Goal: Navigation & Orientation: Find specific page/section

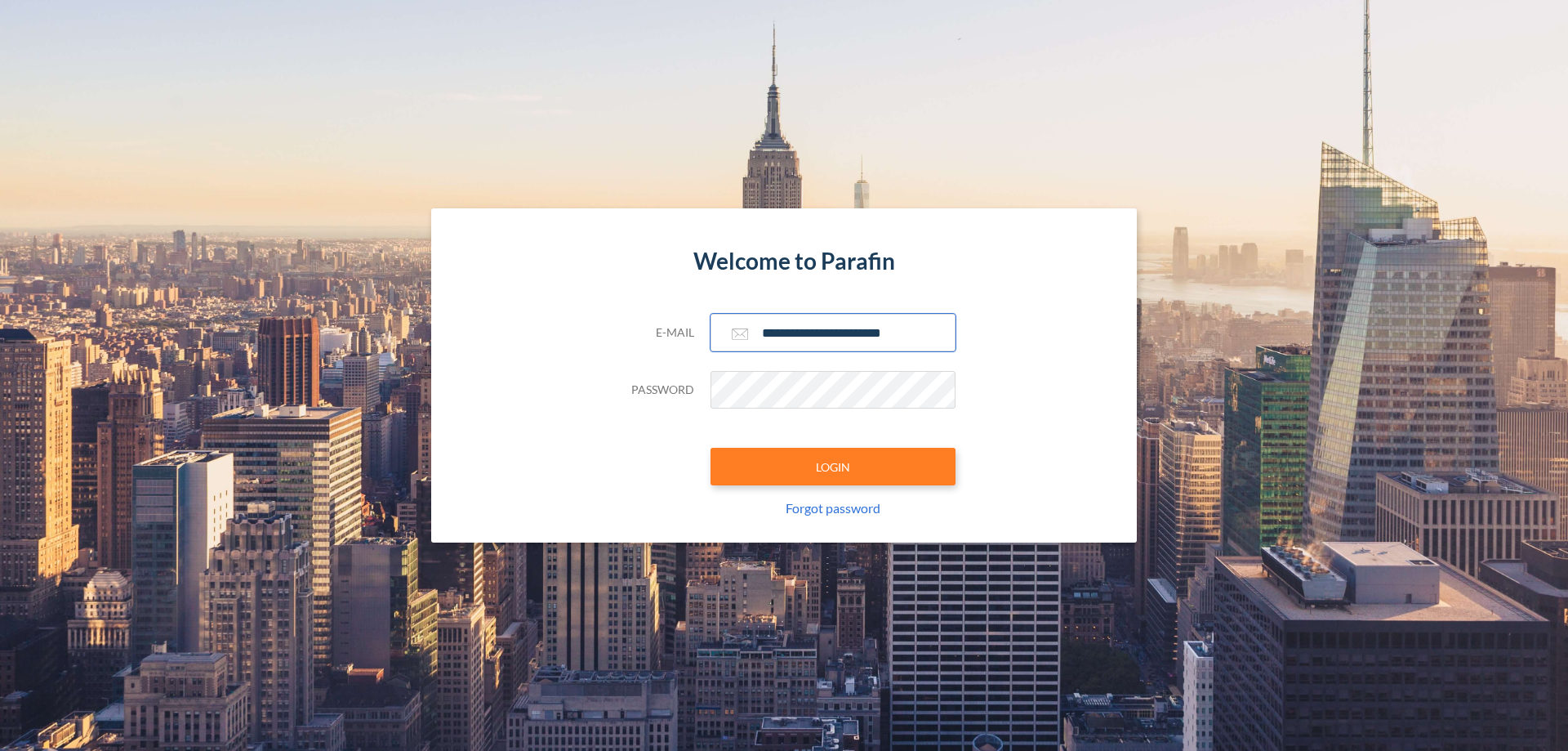
type input "**********"
click at [834, 467] on button "LOGIN" at bounding box center [834, 467] width 245 height 38
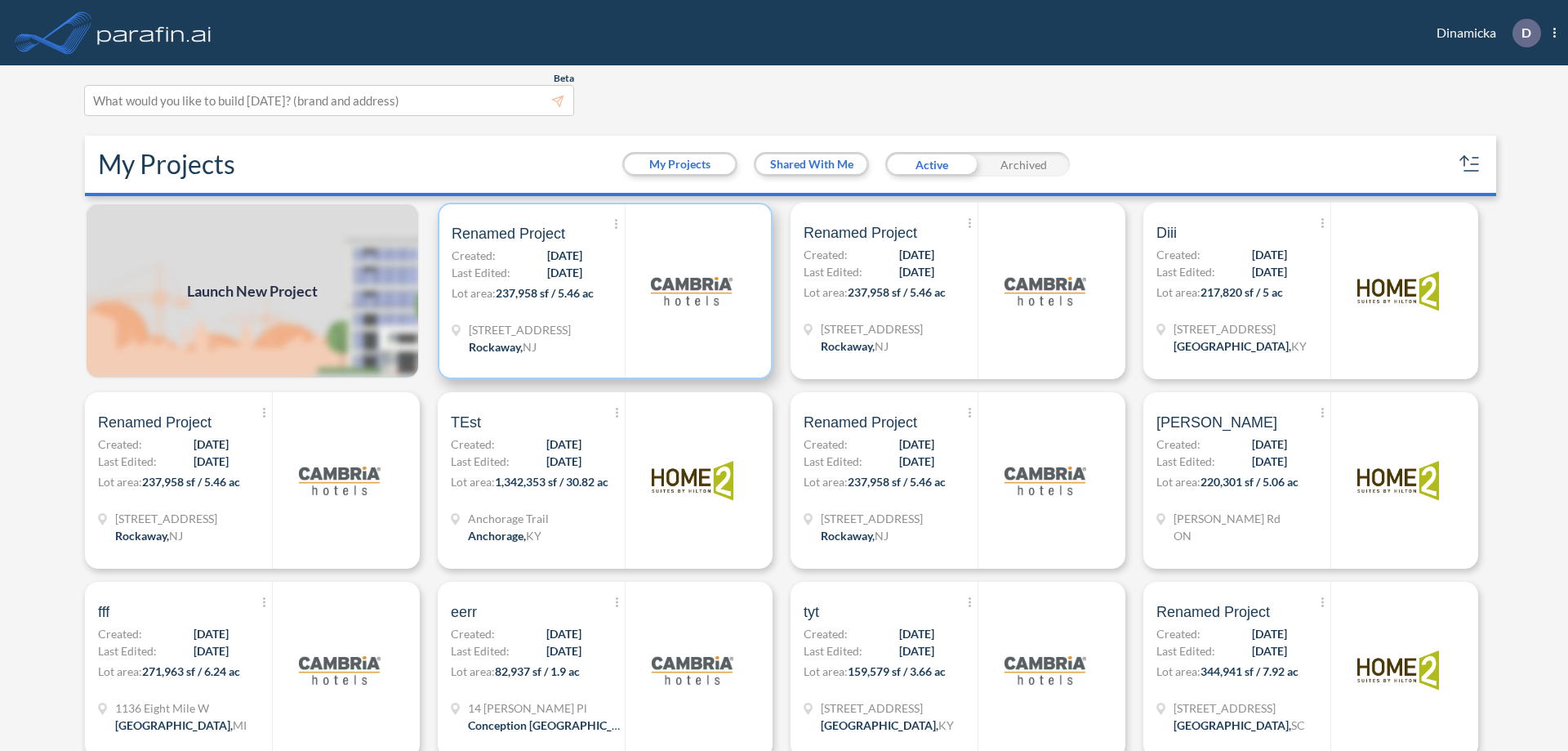
scroll to position [4, 0]
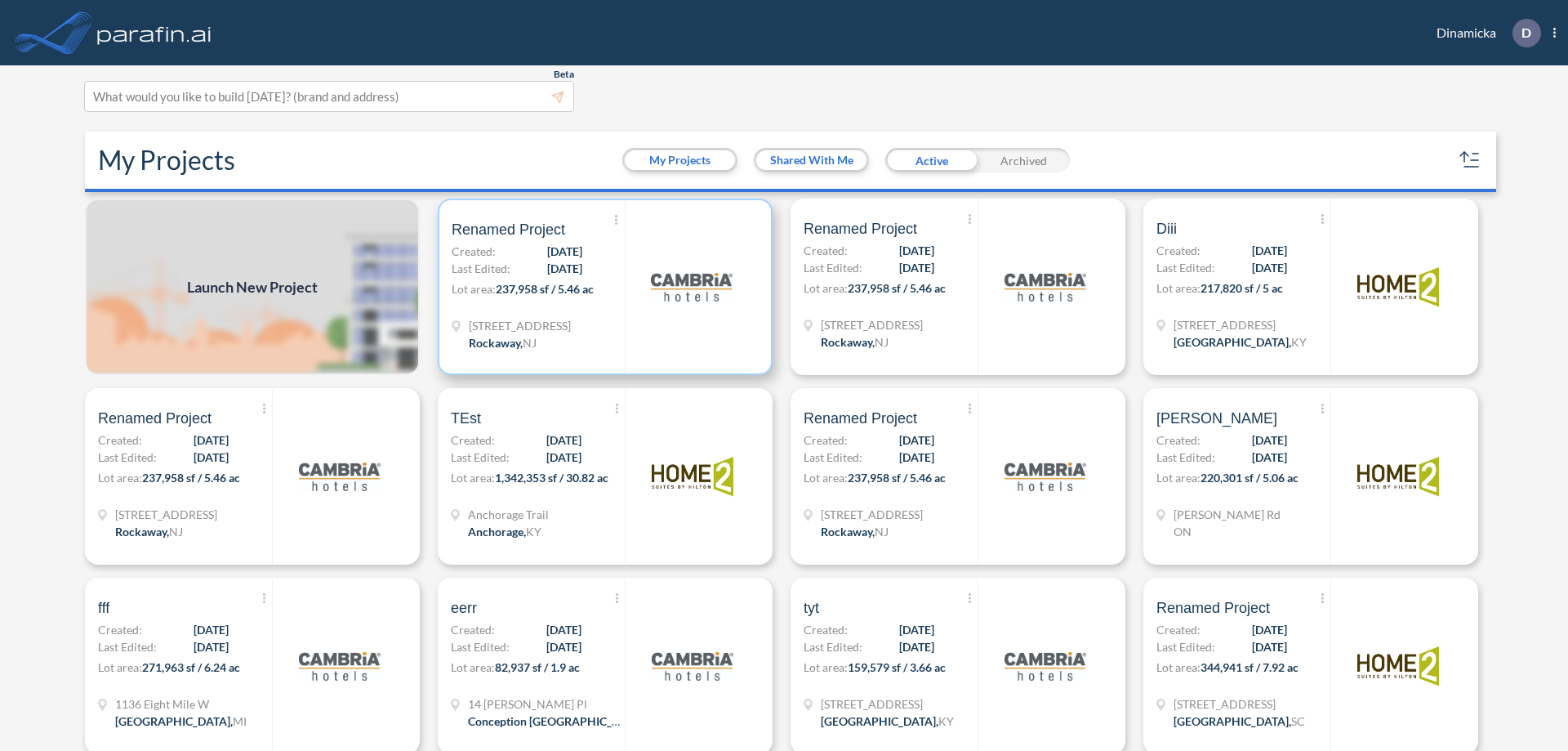
click at [602, 287] on p "Lot area: 237,958 sf / 5.46 ac" at bounding box center [538, 292] width 173 height 24
